Goal: Complete application form: Complete application form

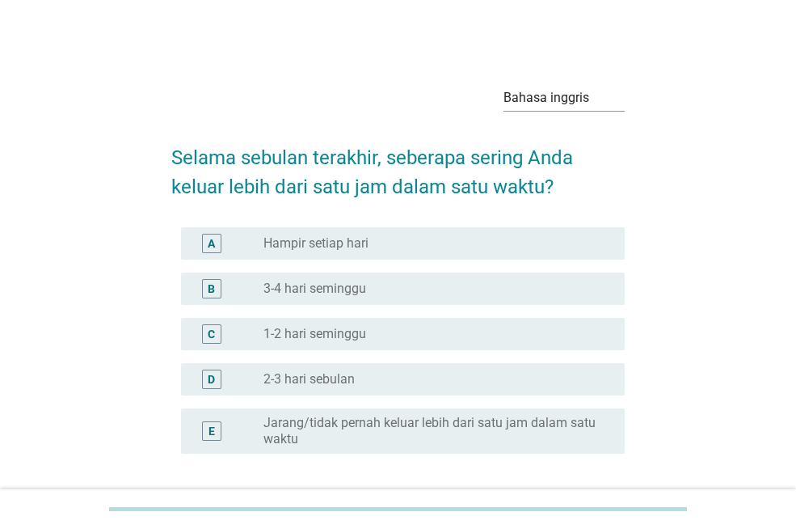
click at [339, 254] on div "A tombol radio tidak dicentang Hampir setiap hari" at bounding box center [403, 243] width 444 height 32
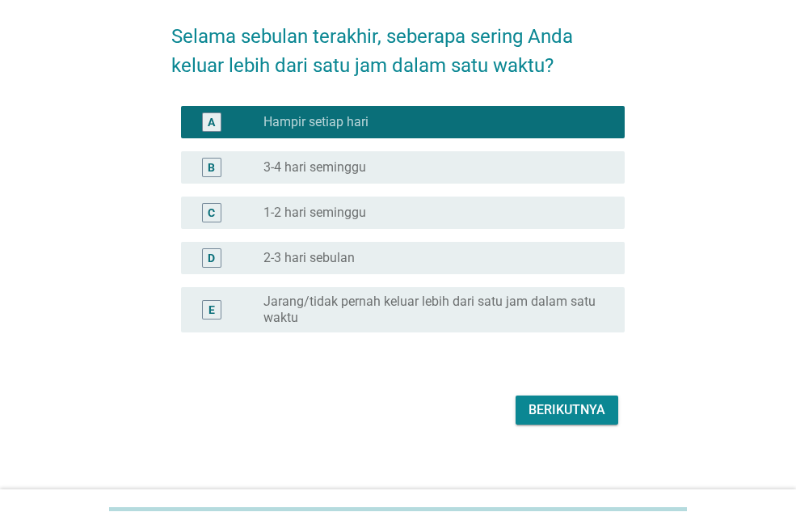
scroll to position [133, 0]
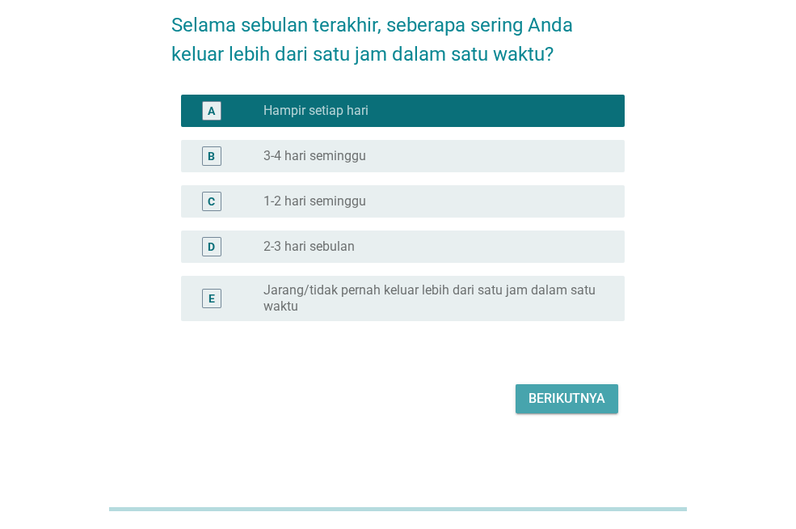
click at [592, 398] on font "Berikutnya" at bounding box center [567, 397] width 77 height 15
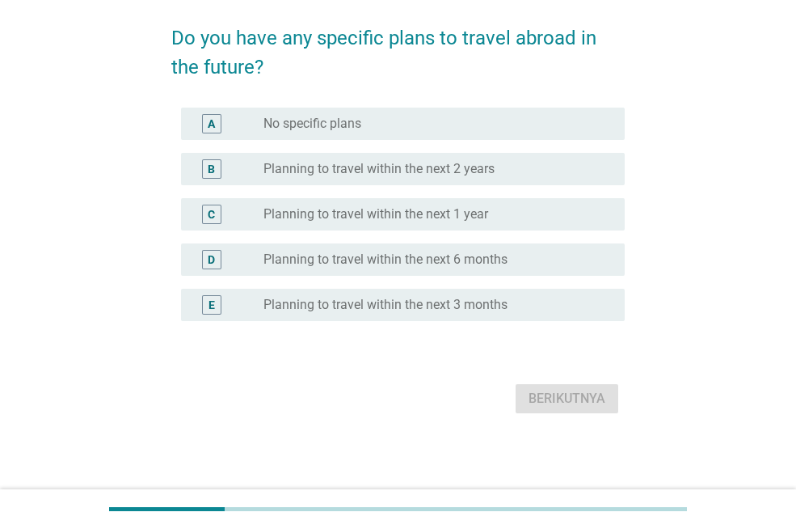
scroll to position [0, 0]
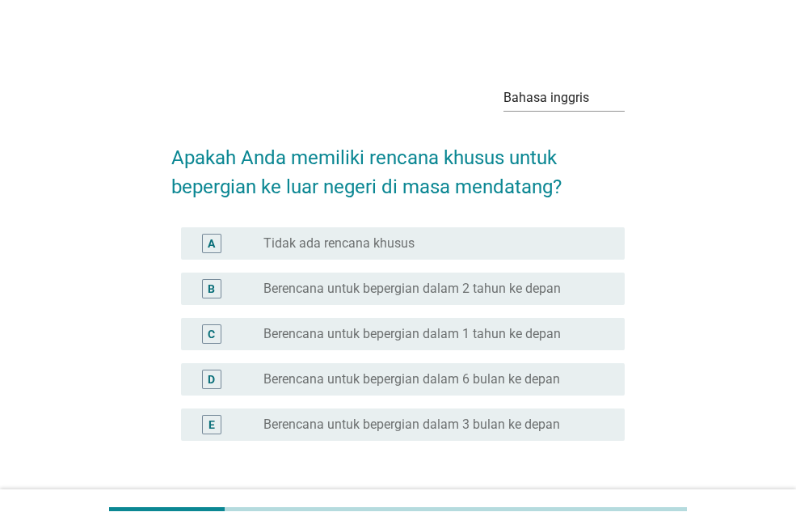
click at [457, 331] on font "Berencana untuk bepergian dalam 1 tahun ke depan" at bounding box center [411, 333] width 297 height 15
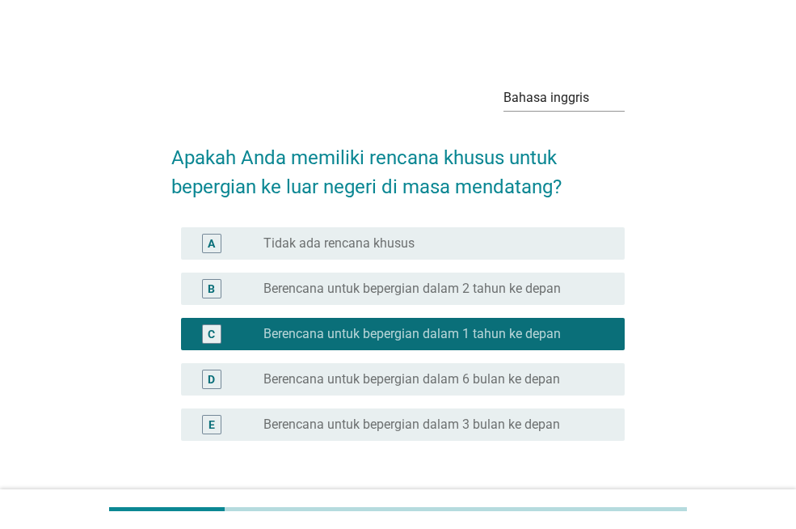
click at [473, 363] on div "D tombol radio tidak dicentang Berencana untuk bepergian dalam 6 bulan ke depan" at bounding box center [403, 379] width 444 height 32
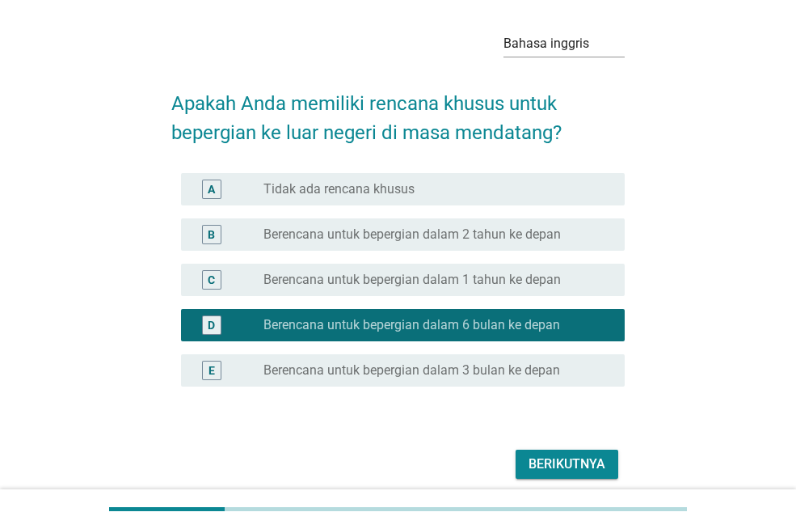
scroll to position [120, 0]
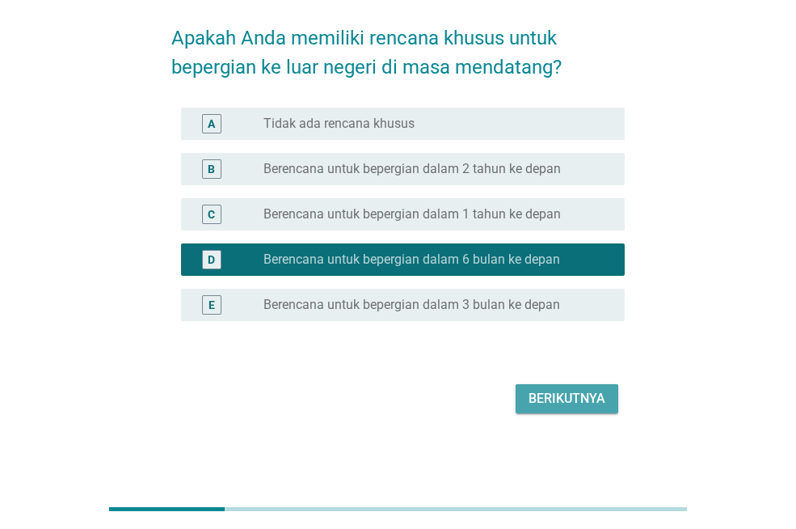
click at [581, 403] on font "Berikutnya" at bounding box center [567, 397] width 77 height 15
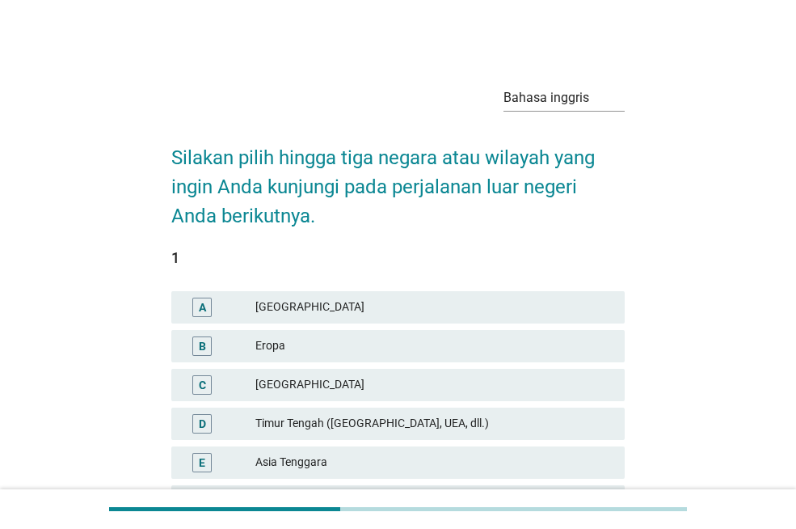
scroll to position [81, 0]
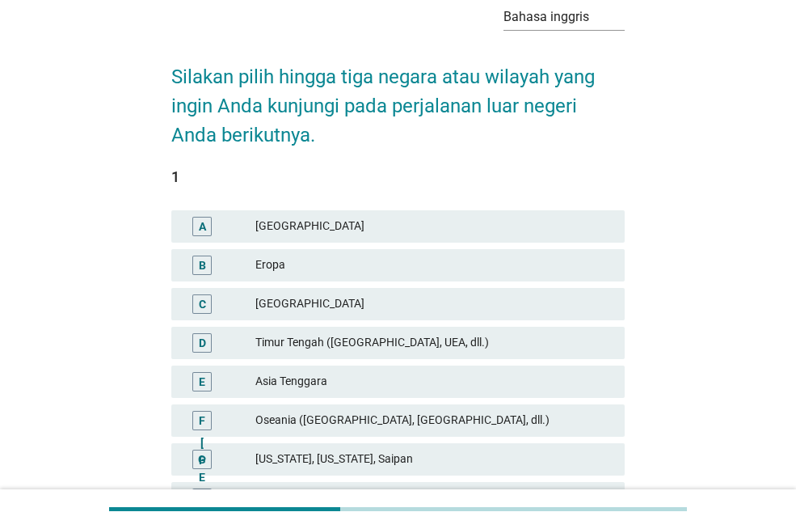
click at [531, 344] on font "Timur Tengah ([GEOGRAPHIC_DATA], UEA, dll.)" at bounding box center [433, 342] width 356 height 17
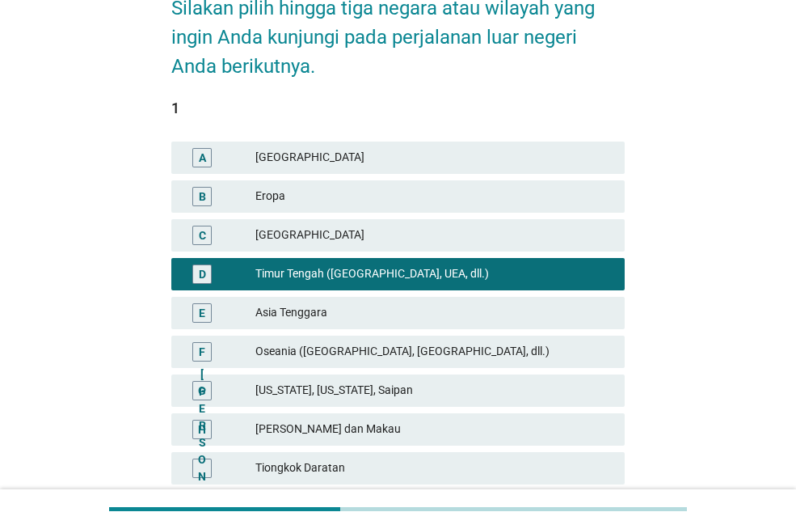
scroll to position [242, 0]
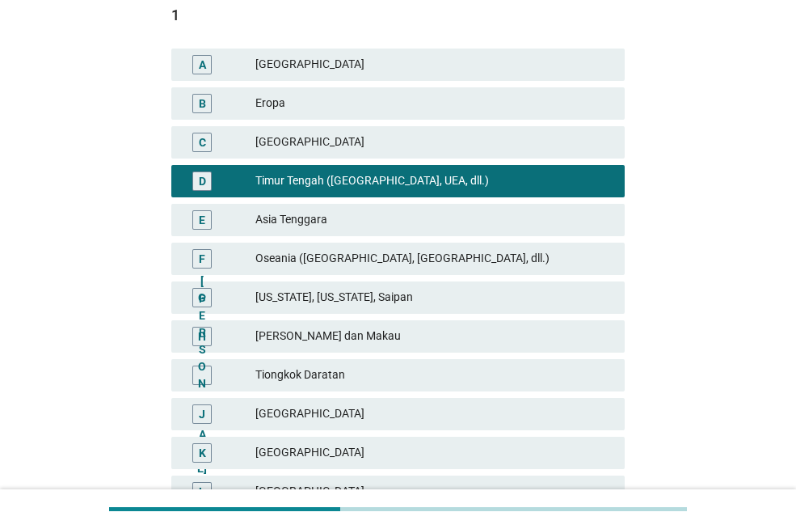
click at [491, 110] on font "Eropa" at bounding box center [433, 103] width 356 height 17
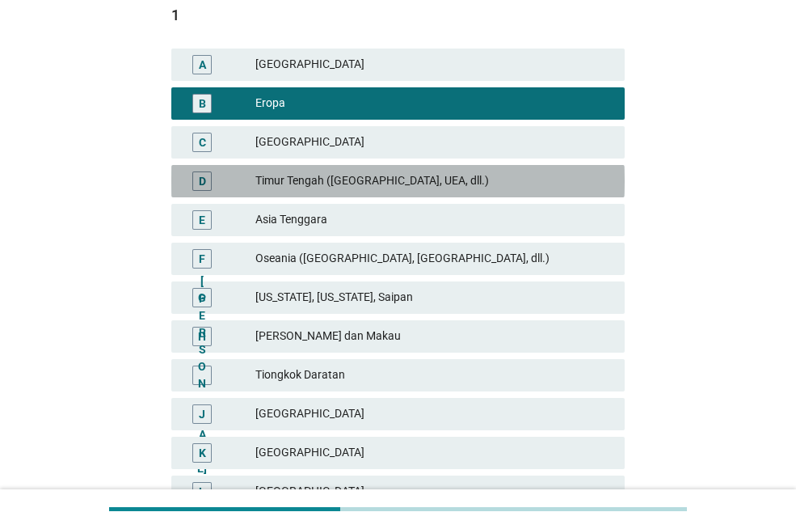
click at [504, 182] on font "Timur Tengah ([GEOGRAPHIC_DATA], UEA, dll.)" at bounding box center [433, 180] width 356 height 17
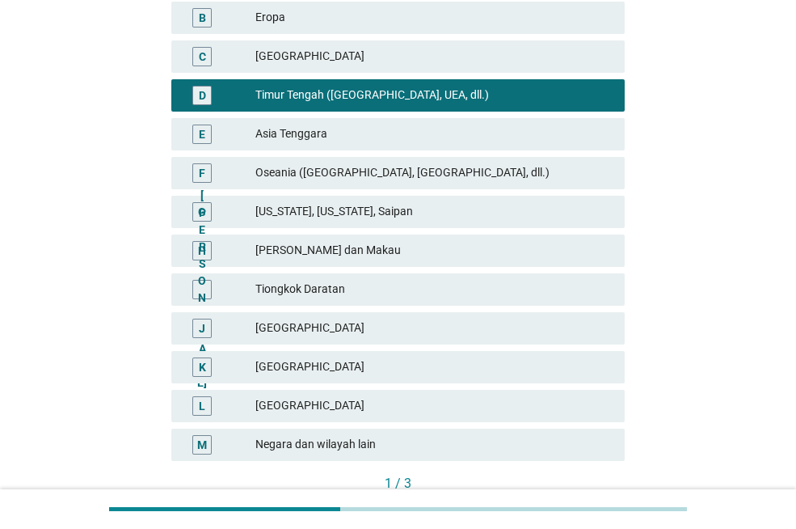
scroll to position [436, 0]
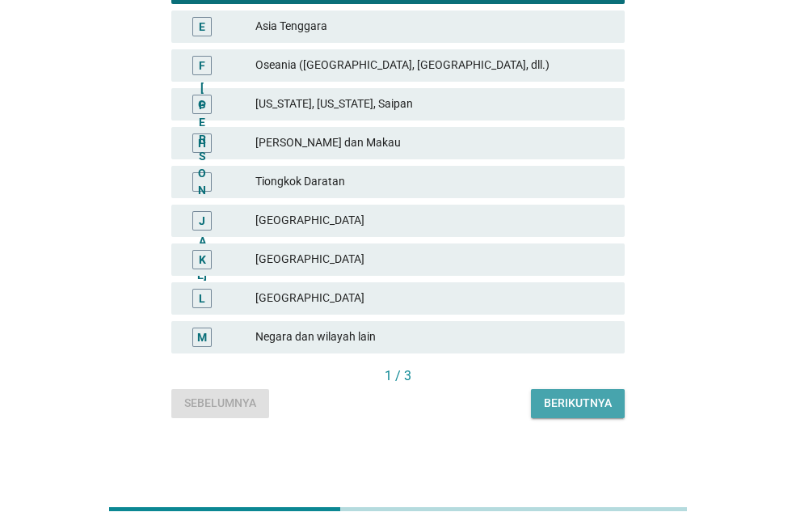
click at [571, 404] on font "Berikutnya" at bounding box center [578, 402] width 68 height 13
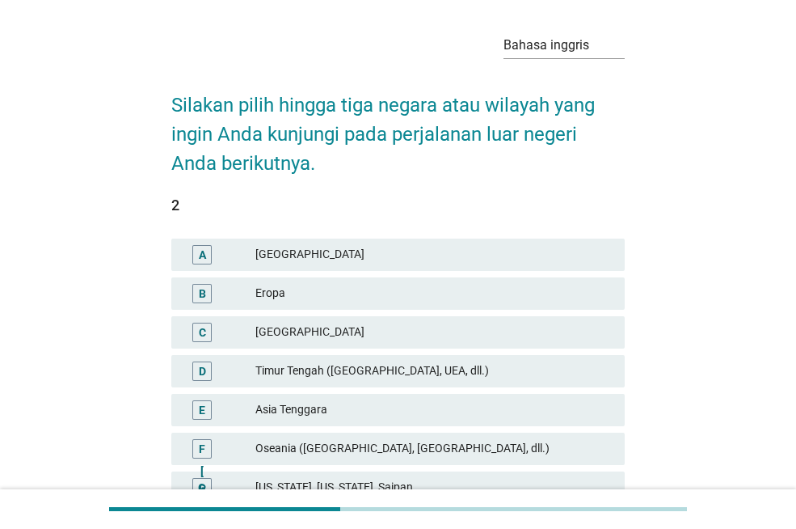
scroll to position [81, 0]
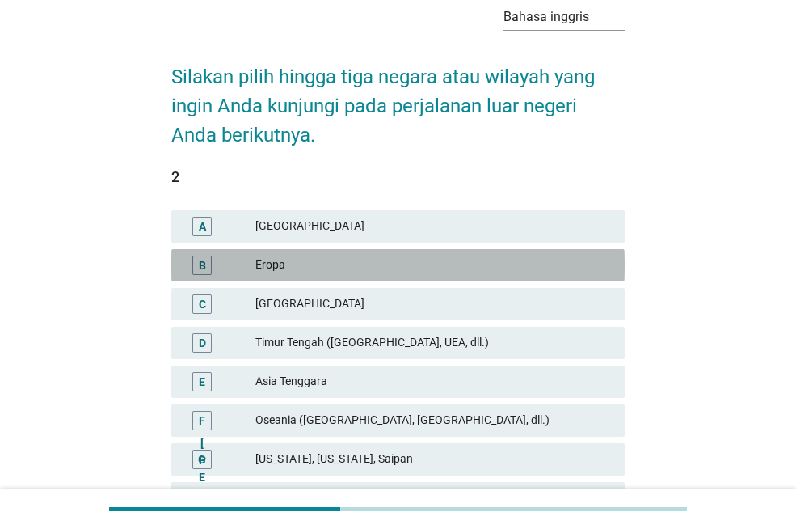
click at [366, 263] on font "Eropa" at bounding box center [433, 264] width 356 height 17
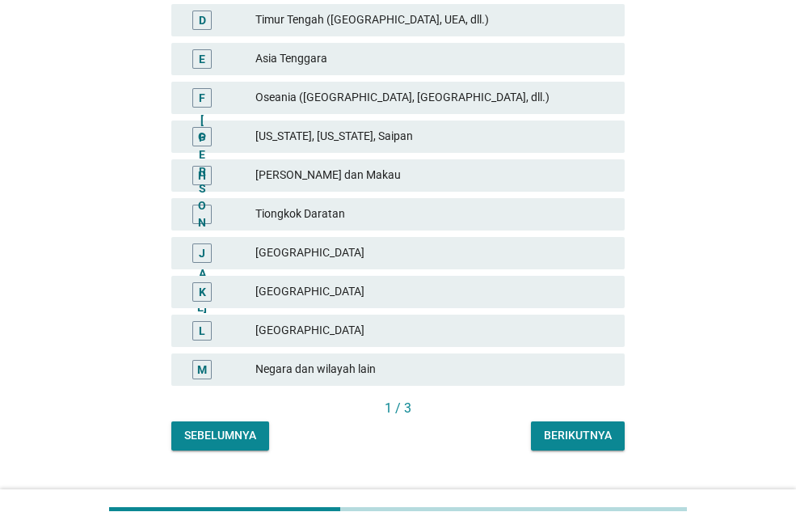
scroll to position [404, 0]
click at [308, 295] on font "[GEOGRAPHIC_DATA]" at bounding box center [433, 290] width 356 height 17
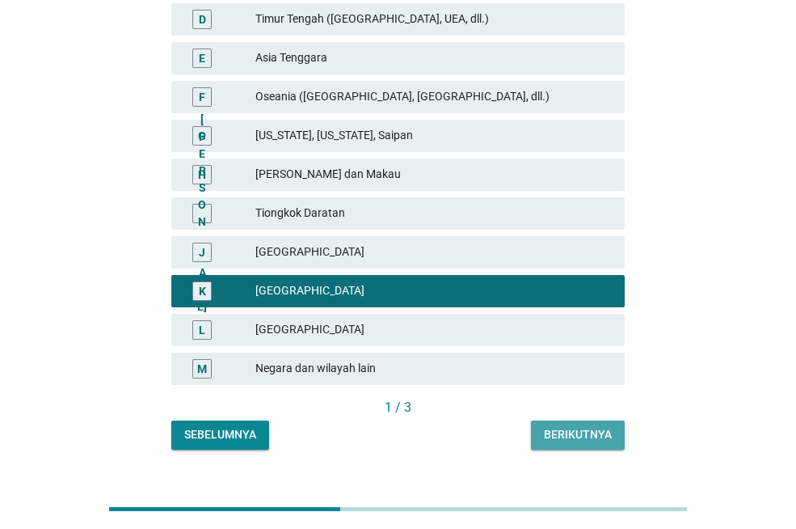
click at [586, 428] on font "Berikutnya" at bounding box center [578, 434] width 68 height 13
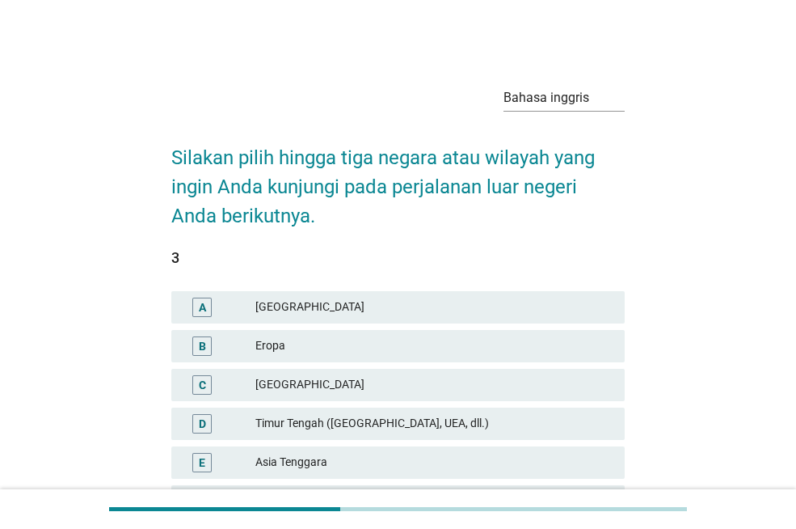
click at [367, 345] on font "Eropa" at bounding box center [433, 345] width 356 height 17
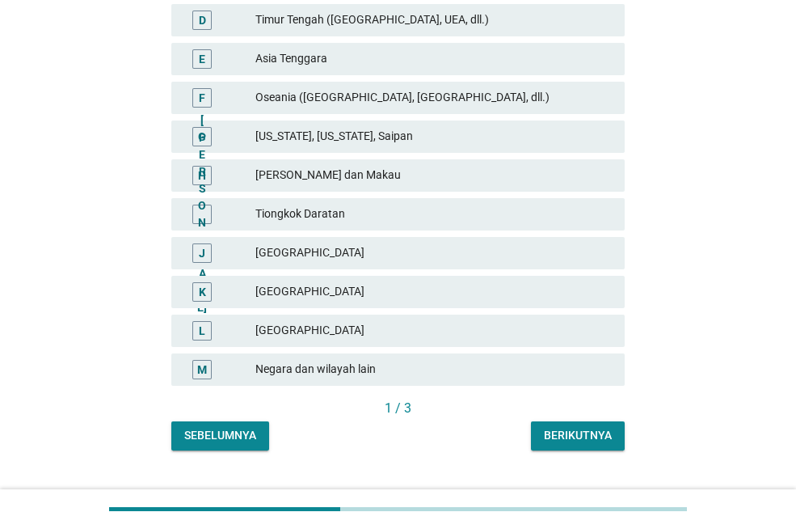
scroll to position [404, 0]
click at [601, 442] on font "Berikutnya" at bounding box center [578, 434] width 68 height 17
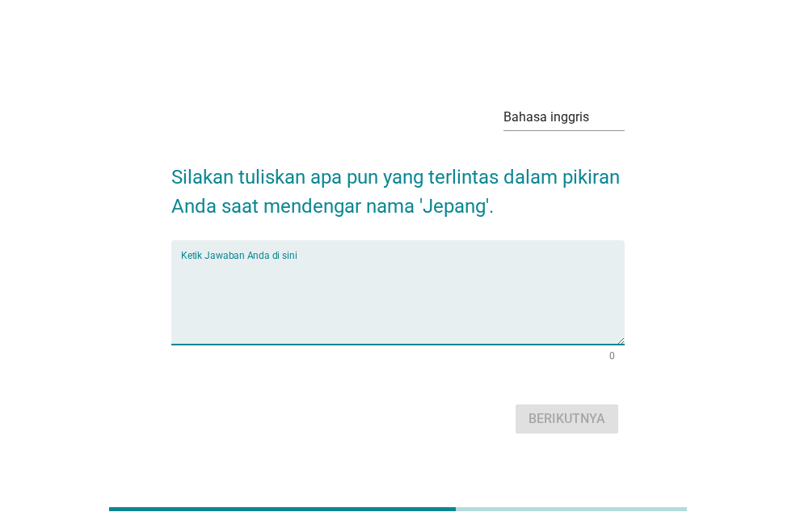
click at [335, 285] on textarea "Ketik Jawaban Anda di sini" at bounding box center [403, 301] width 444 height 85
type textarea "gunung pujie"
click at [536, 419] on font "Berikutnya" at bounding box center [567, 418] width 77 height 15
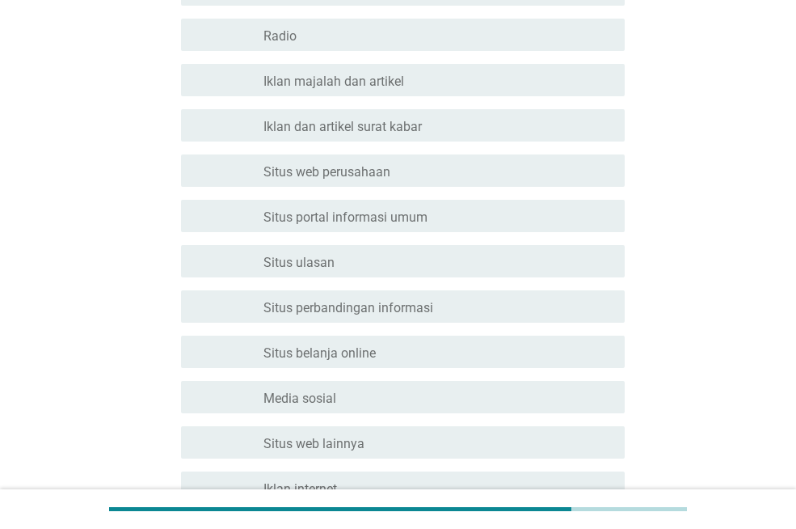
scroll to position [323, 0]
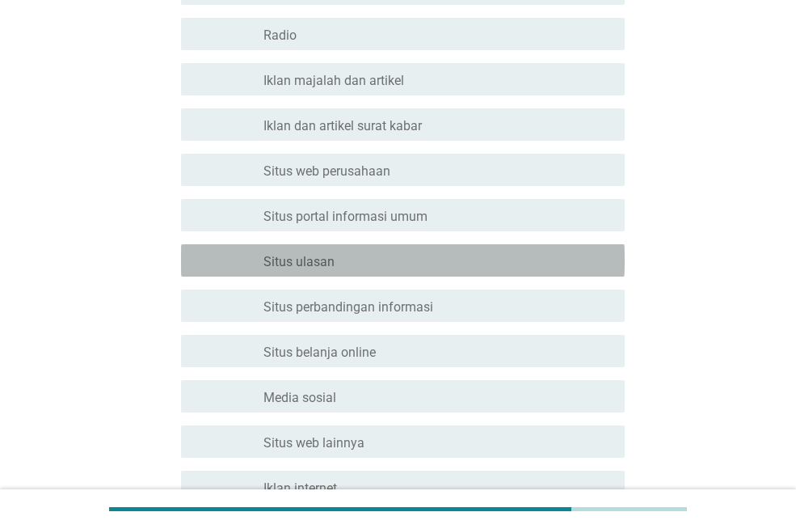
click at [360, 267] on div "garis besar kotak centang kosong Situs ulasan" at bounding box center [437, 260] width 348 height 19
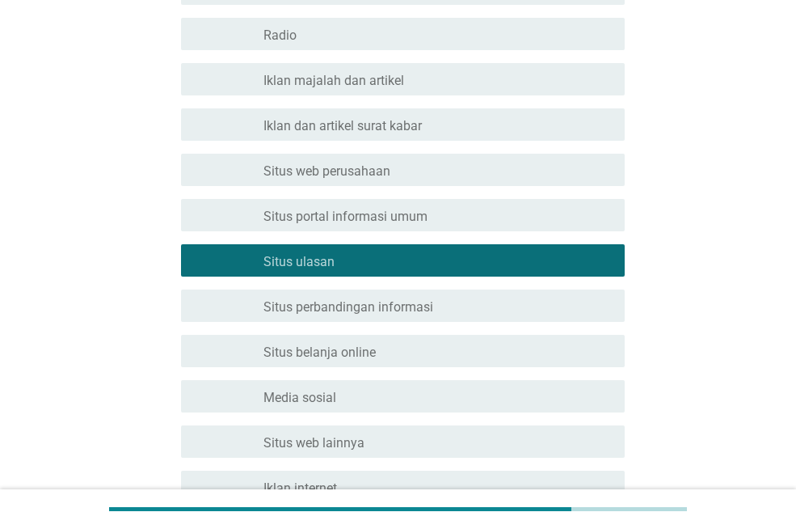
scroll to position [576, 0]
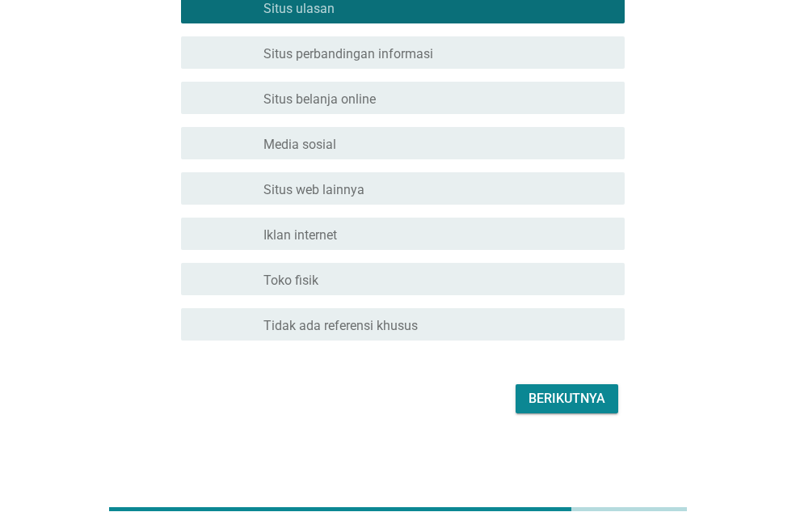
click at [578, 389] on font "Berikutnya" at bounding box center [567, 398] width 77 height 19
